Goal: Information Seeking & Learning: Learn about a topic

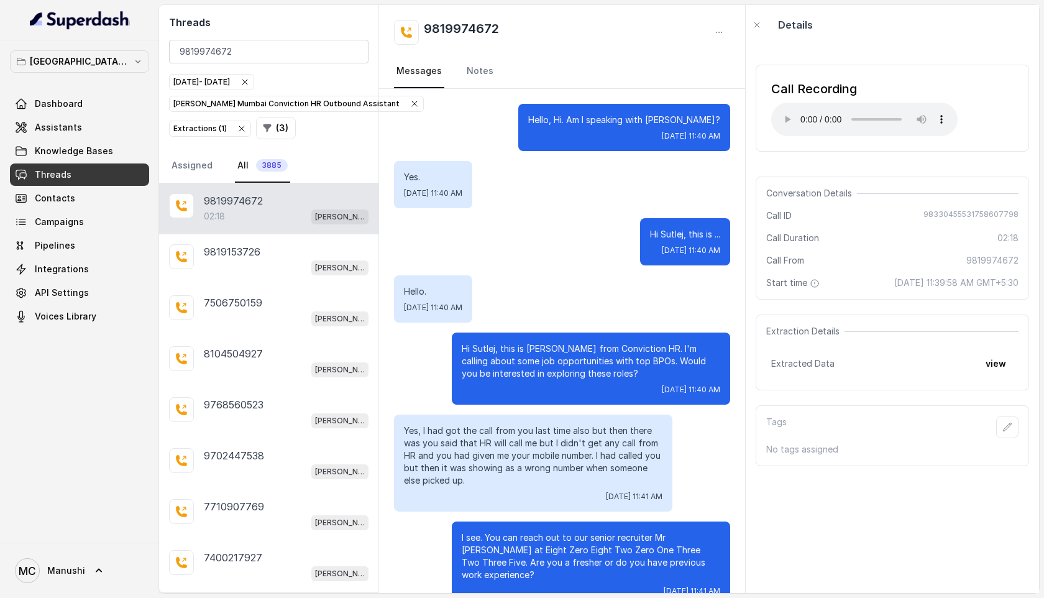
scroll to position [1283, 0]
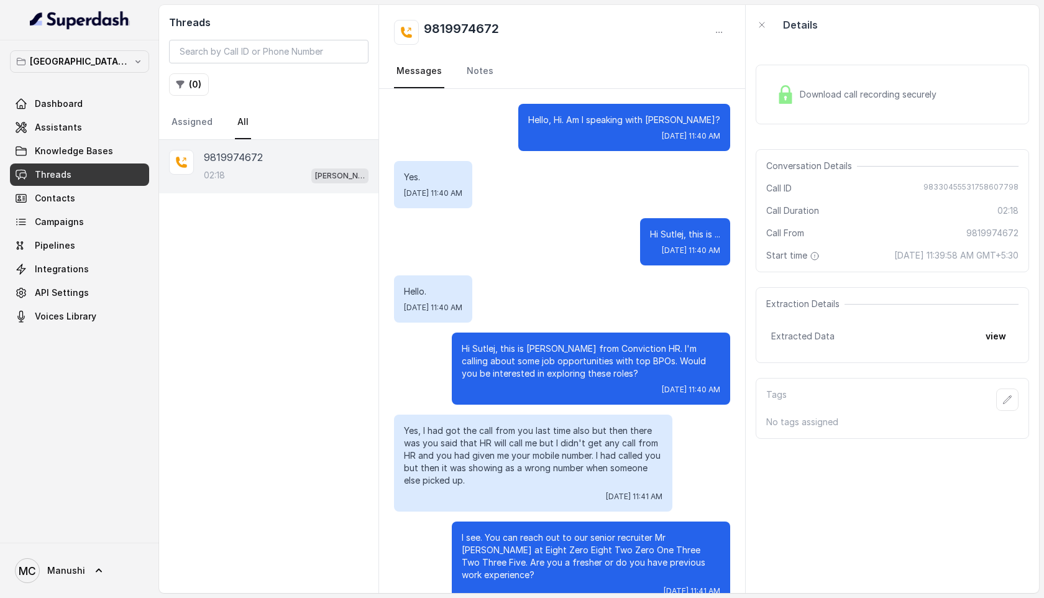
click at [857, 93] on span "Download call recording securely" at bounding box center [870, 94] width 142 height 12
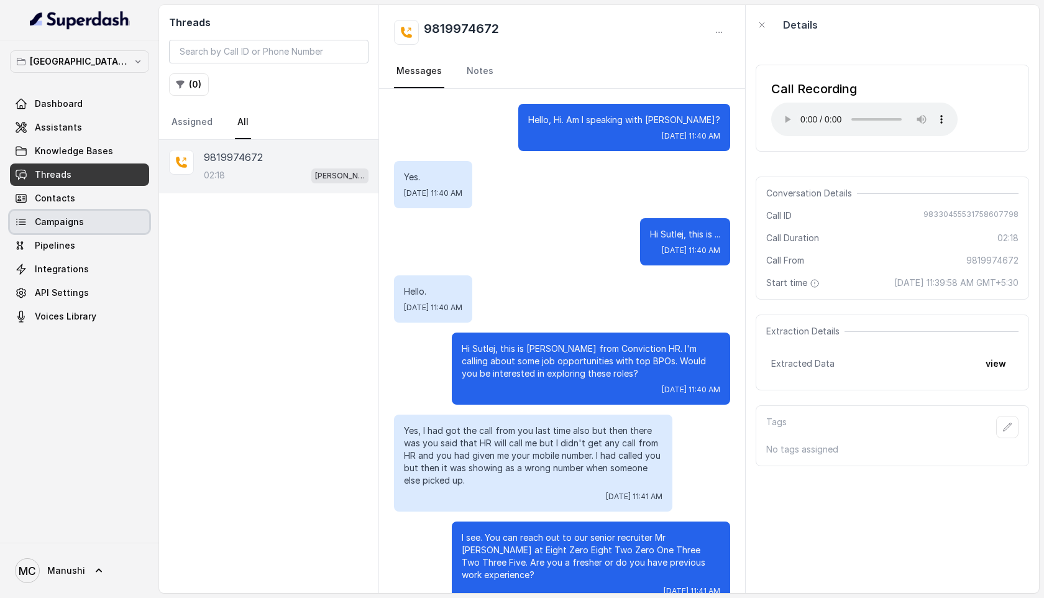
click at [43, 223] on span "Campaigns" at bounding box center [59, 222] width 49 height 12
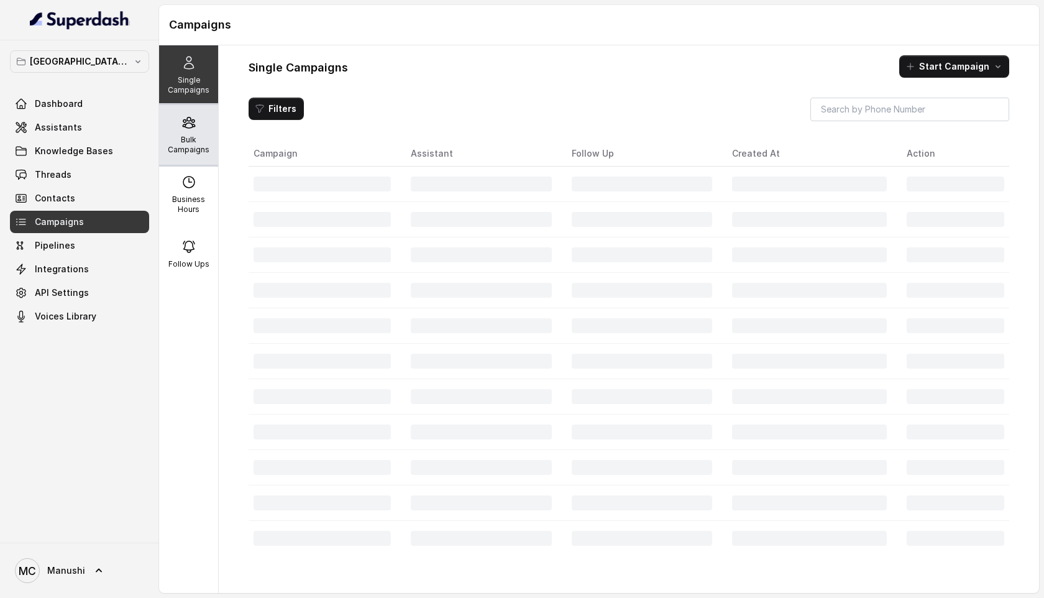
click at [193, 143] on p "Bulk Campaigns" at bounding box center [188, 145] width 49 height 20
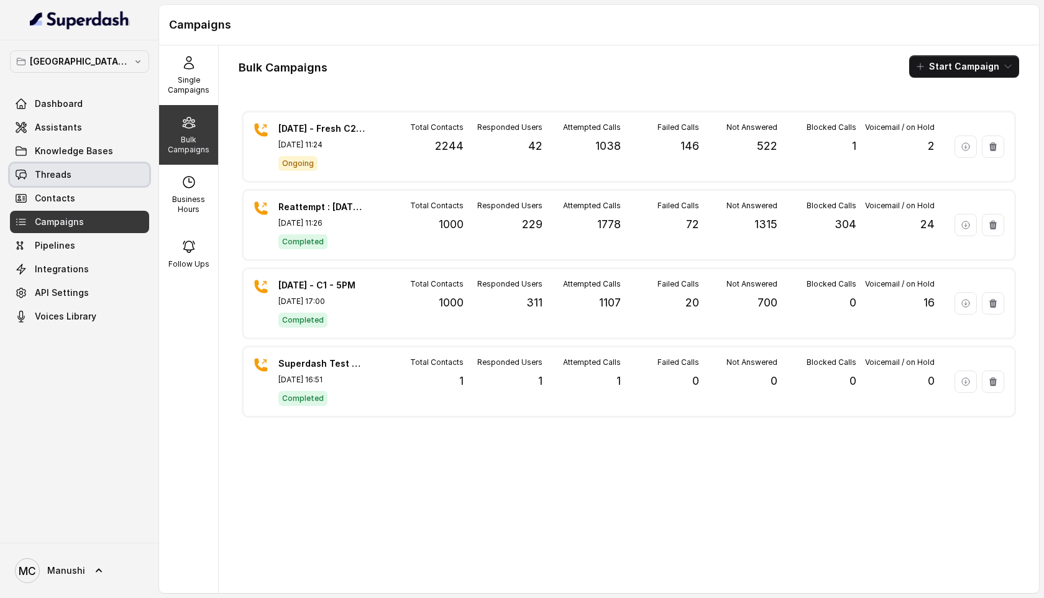
click at [42, 181] on link "Threads" at bounding box center [79, 174] width 139 height 22
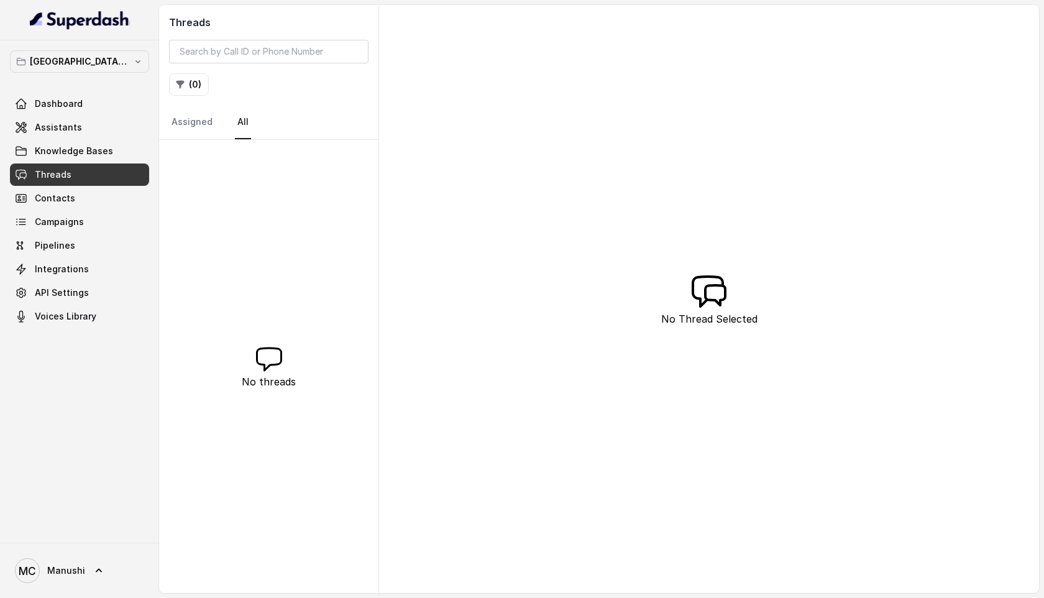
click at [45, 209] on div "Dashboard Assistants Knowledge Bases Threads Contacts Campaigns Pipelines Integ…" at bounding box center [79, 210] width 139 height 235
click at [51, 213] on link "Campaigns" at bounding box center [79, 222] width 139 height 22
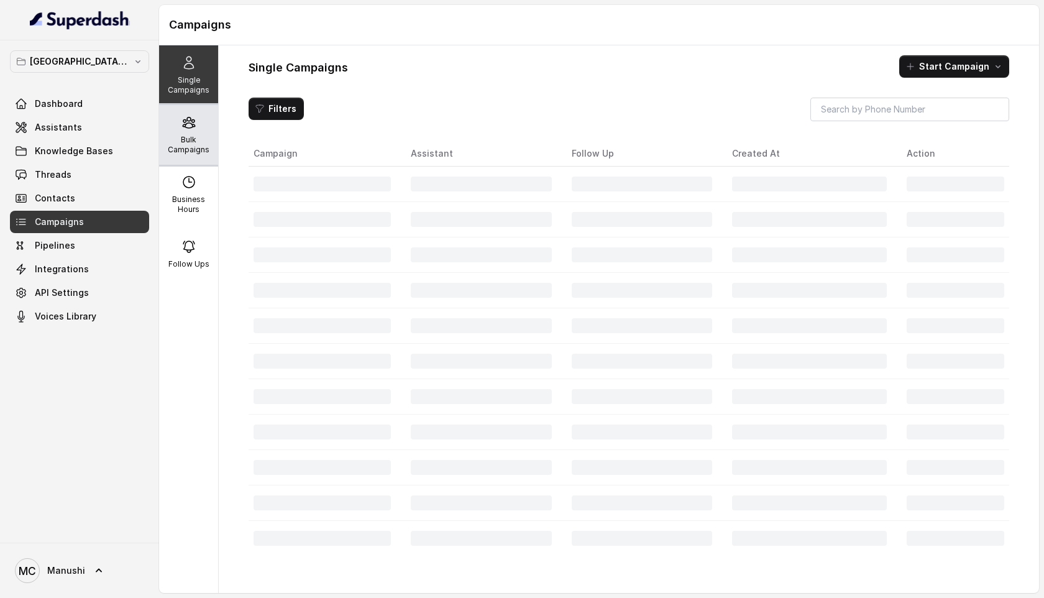
click at [168, 135] on p "Bulk Campaigns" at bounding box center [188, 145] width 49 height 20
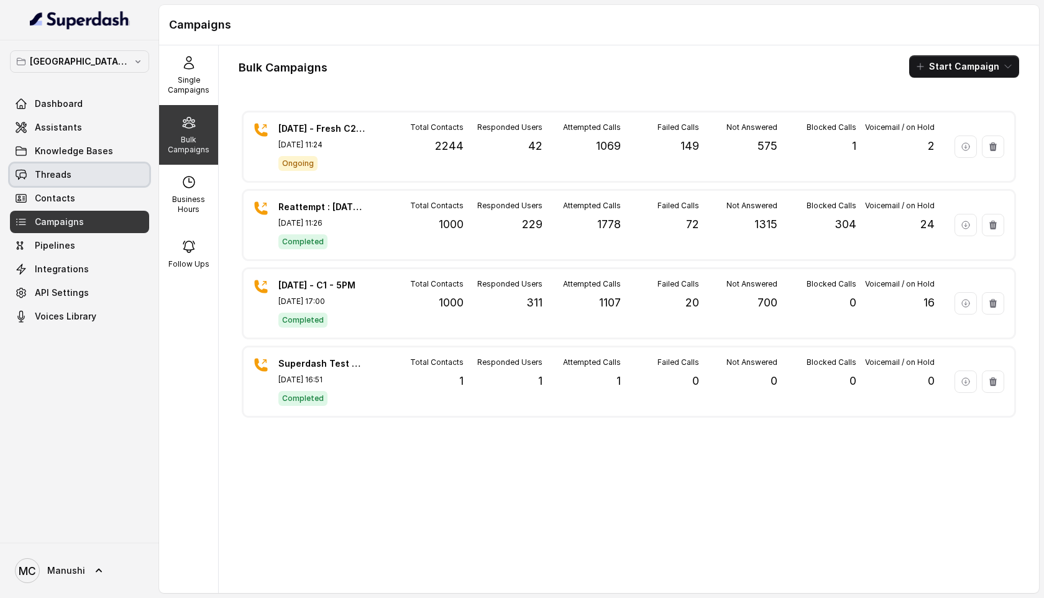
click at [64, 171] on span "Threads" at bounding box center [53, 174] width 37 height 12
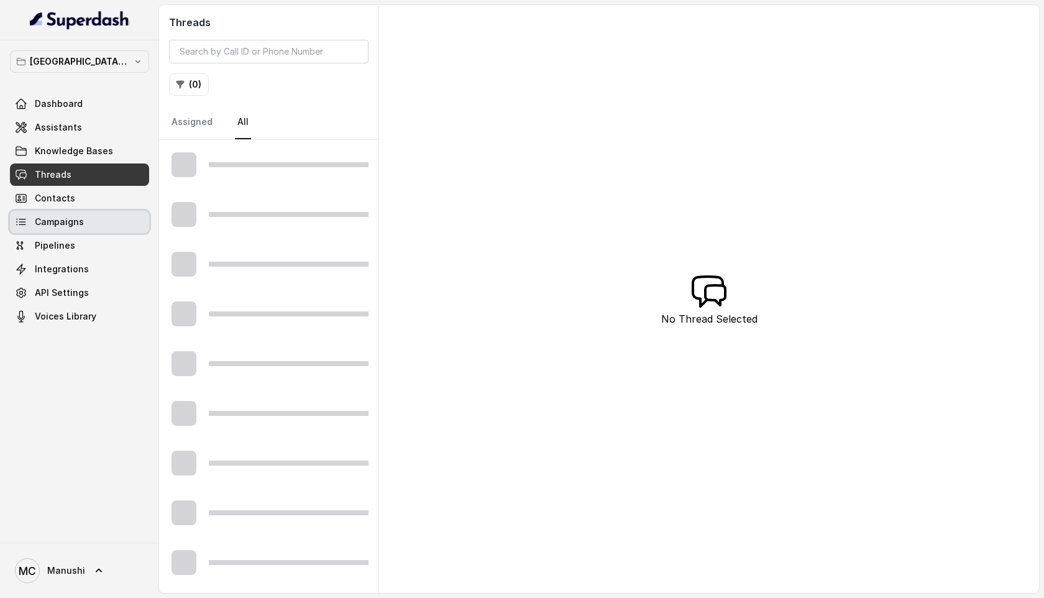
click at [83, 217] on link "Campaigns" at bounding box center [79, 222] width 139 height 22
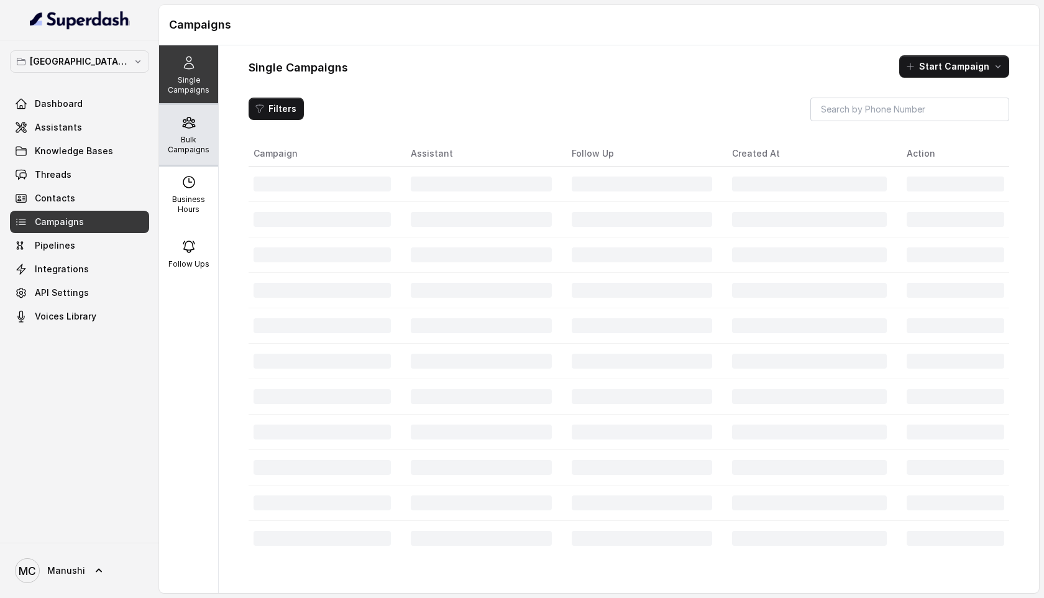
click at [181, 120] on icon at bounding box center [188, 122] width 15 height 15
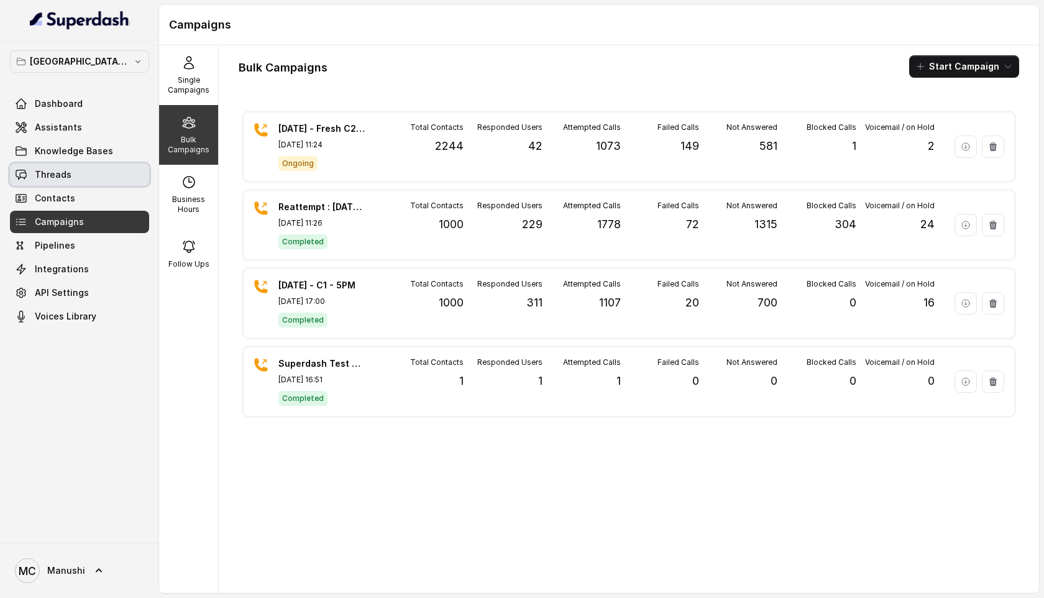
click at [60, 171] on span "Threads" at bounding box center [53, 174] width 37 height 12
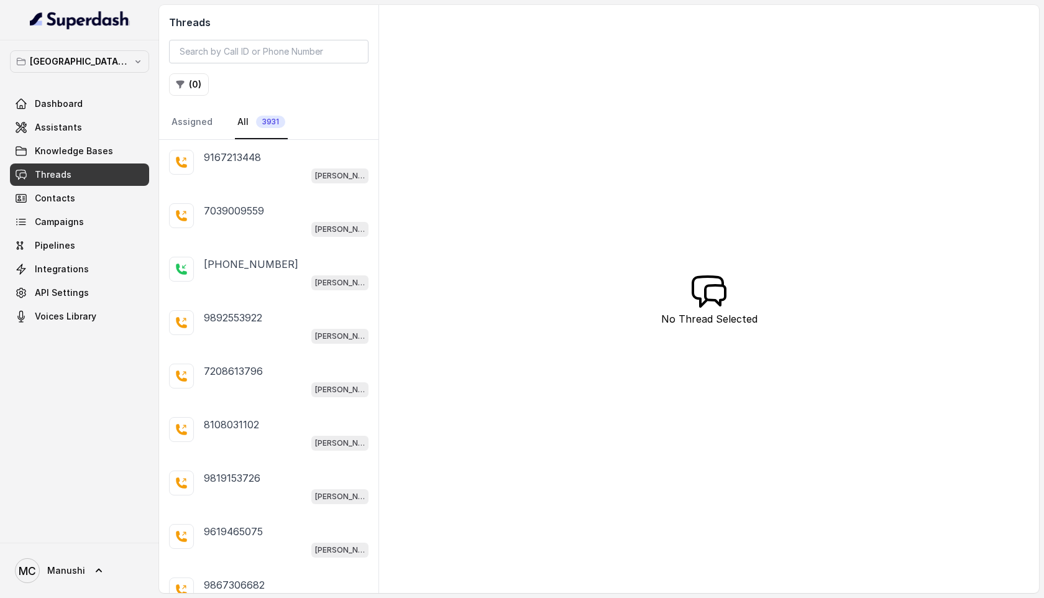
click at [261, 176] on div "[PERSON_NAME] Mumbai Conviction HR Outbound Assistant" at bounding box center [286, 175] width 165 height 16
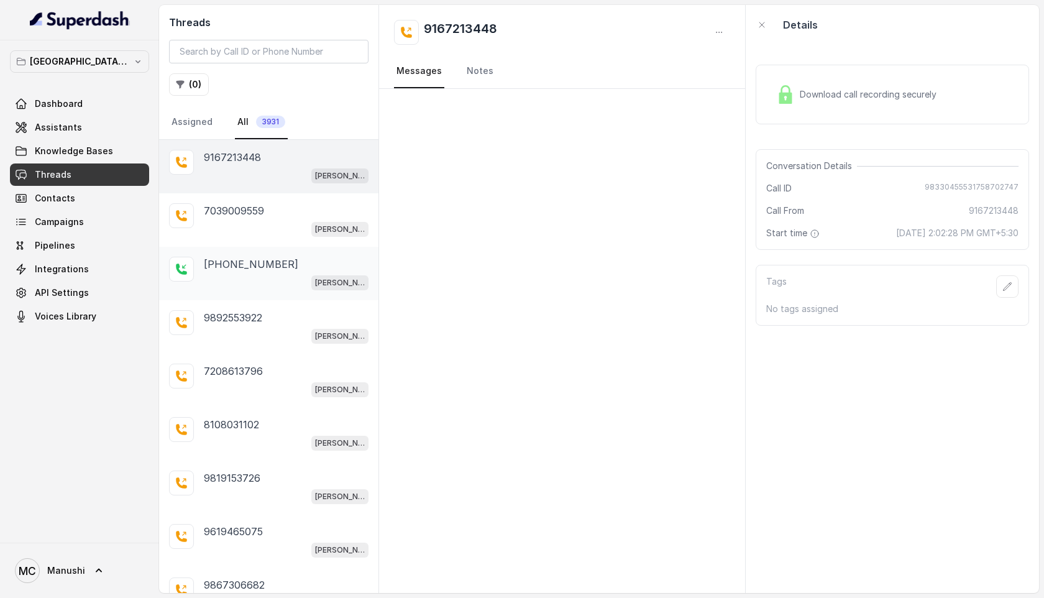
click at [231, 285] on div "[PERSON_NAME] Mumbai Conviction HR Outbound Assistant" at bounding box center [286, 282] width 165 height 16
click at [234, 167] on div "[PERSON_NAME] Mumbai Conviction HR Outbound Assistant" at bounding box center [286, 175] width 165 height 16
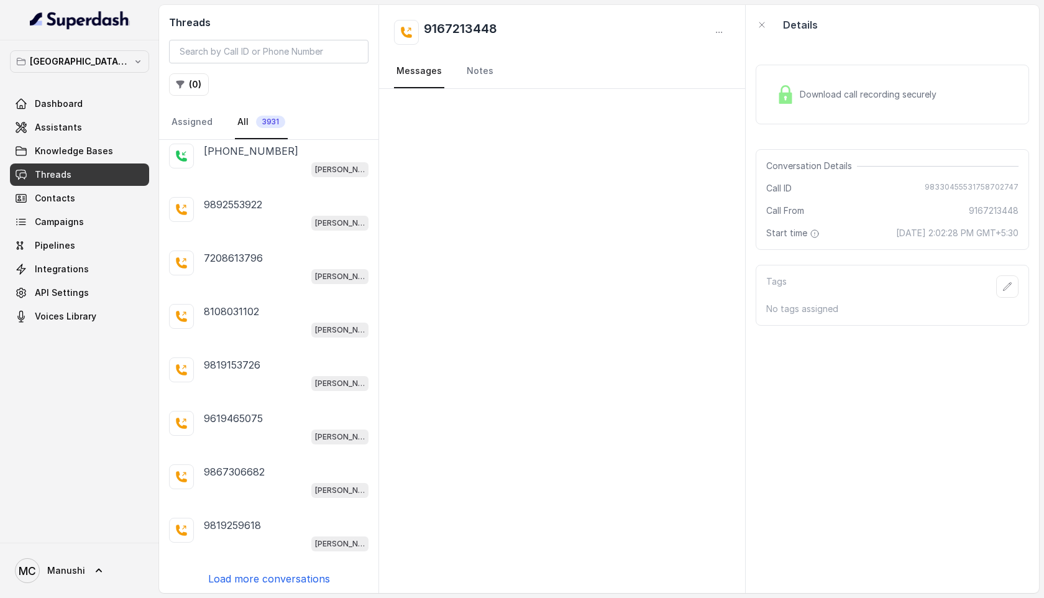
click at [245, 571] on p "Load more conversations" at bounding box center [269, 578] width 122 height 15
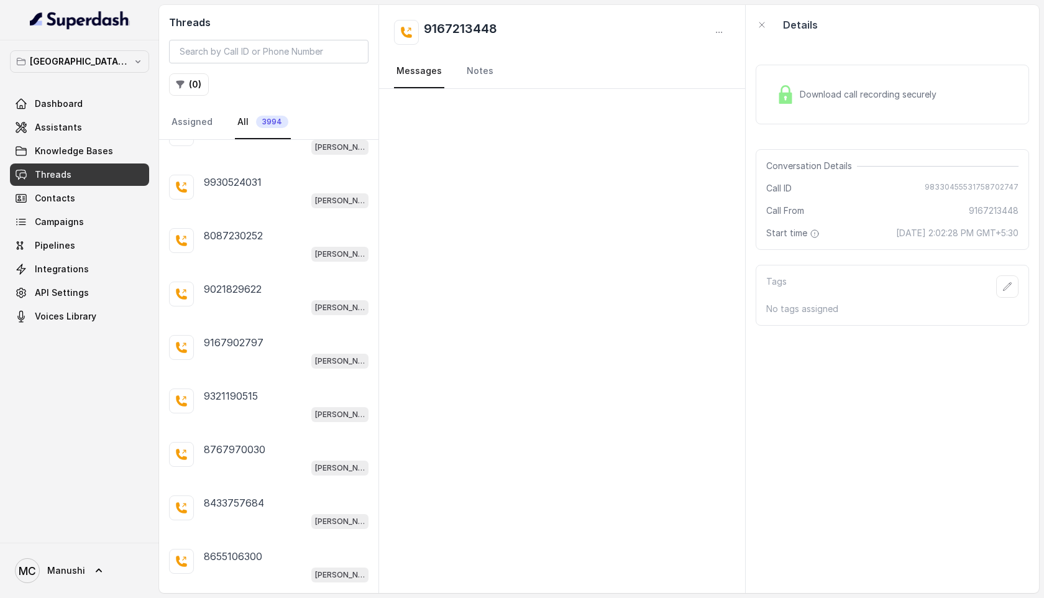
scroll to position [644, 0]
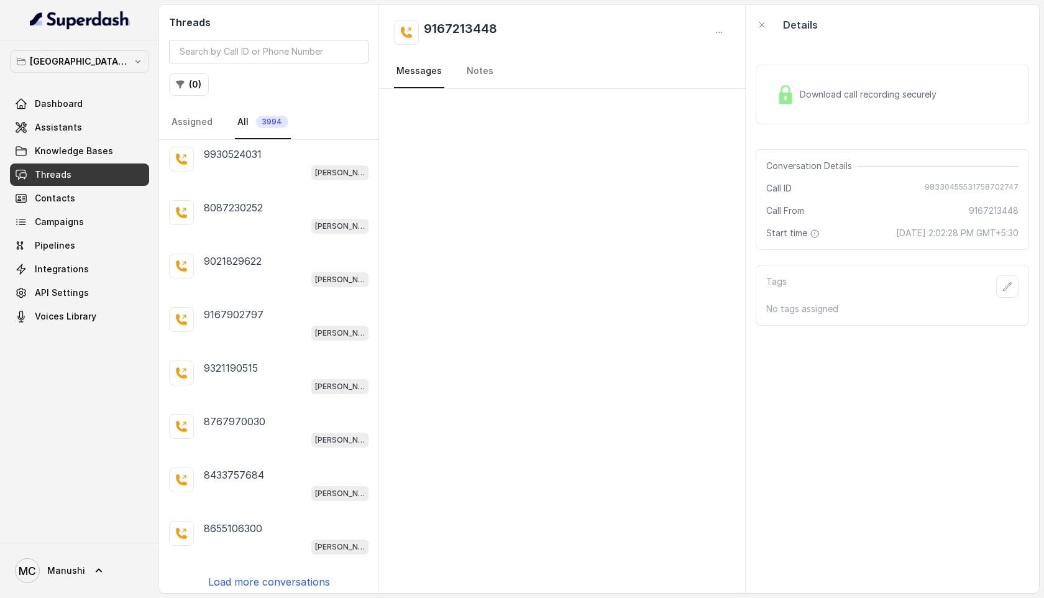
click at [267, 574] on p "Load more conversations" at bounding box center [269, 581] width 122 height 15
